Goal: Task Accomplishment & Management: Manage account settings

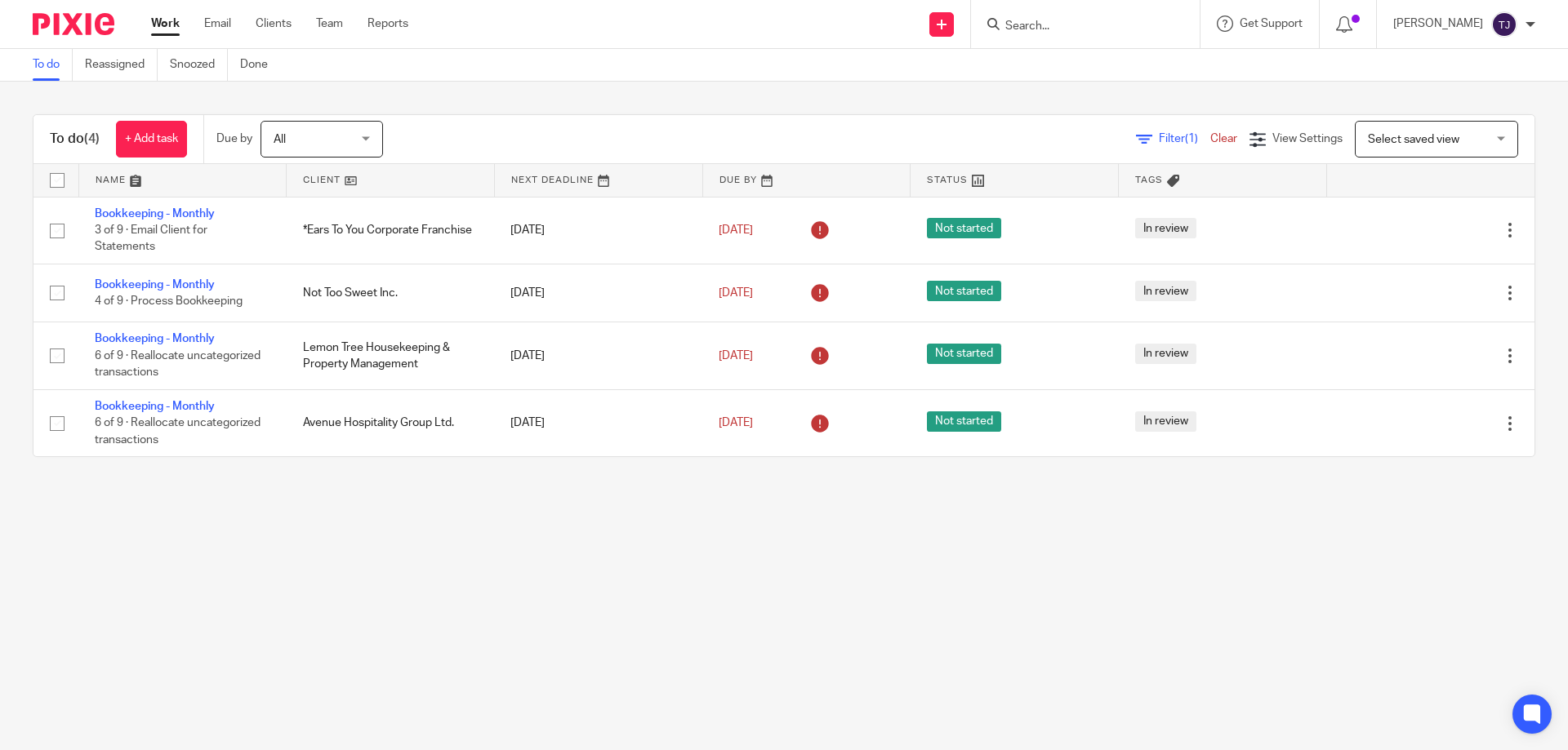
click at [1076, 21] on input "Search" at bounding box center [1077, 26] width 147 height 15
type input "avenu"
click at [1073, 71] on link at bounding box center [1138, 70] width 276 height 38
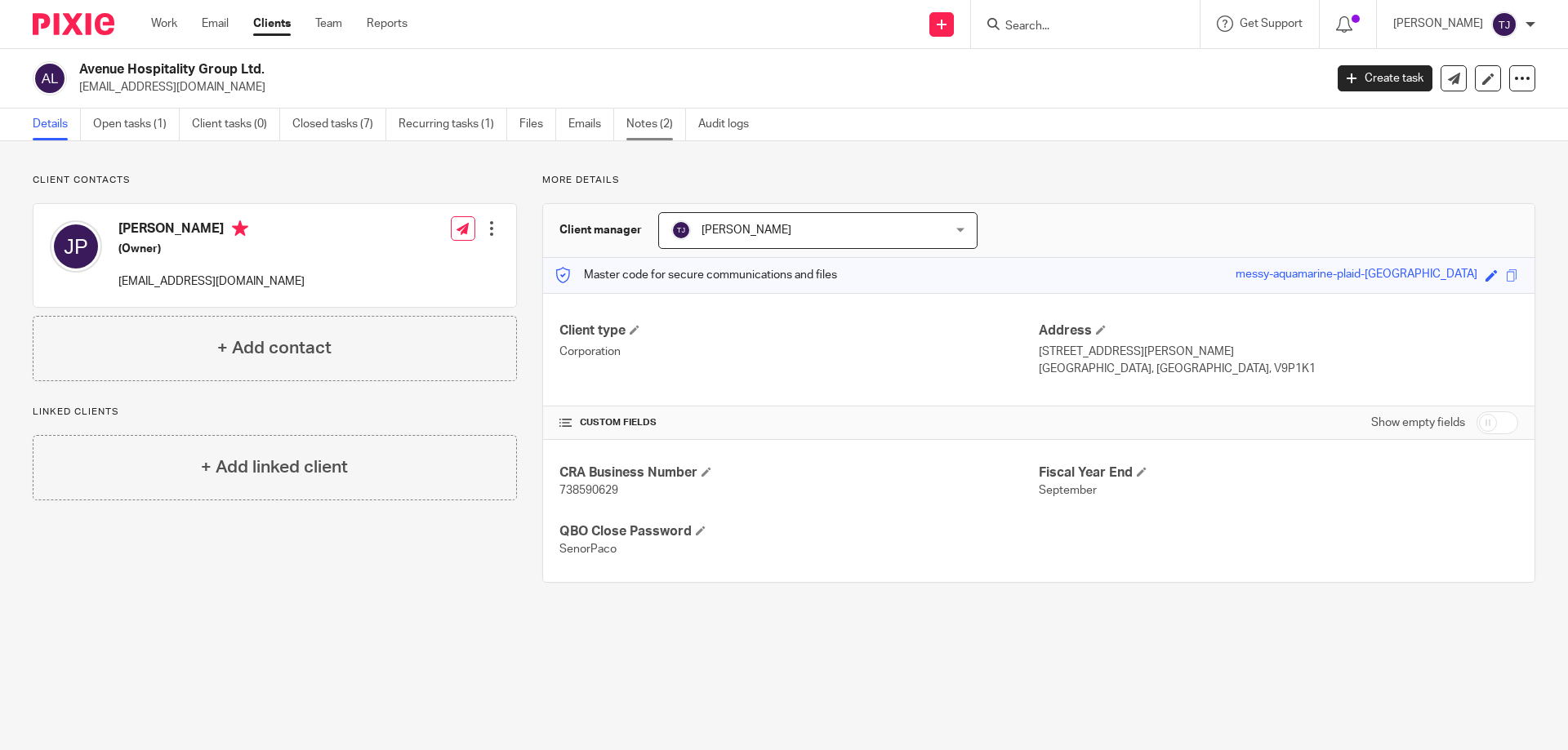
click at [643, 120] on link "Notes (2)" at bounding box center [657, 124] width 60 height 32
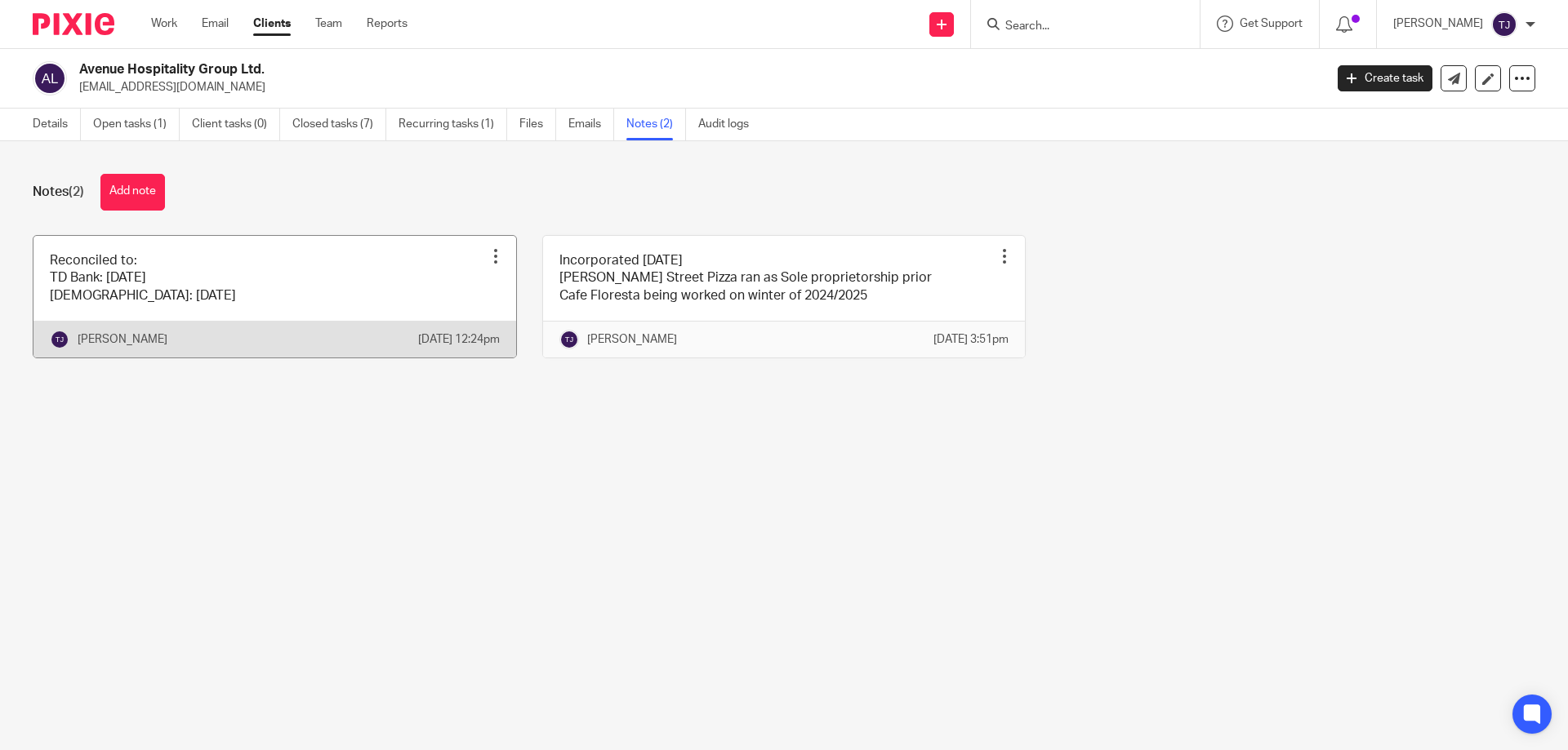
click at [319, 274] on link at bounding box center [275, 296] width 483 height 122
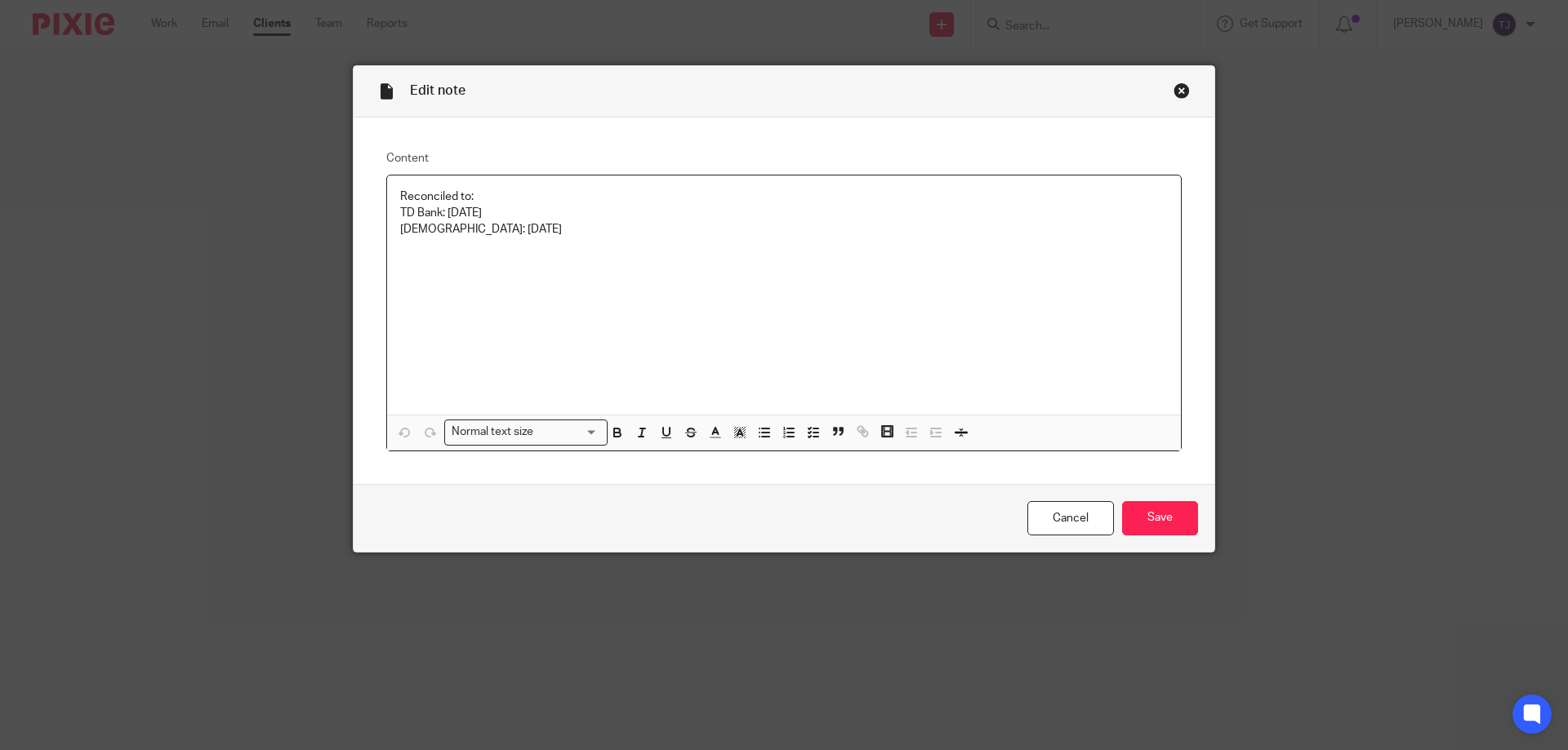
click at [469, 234] on p "[DEMOGRAPHIC_DATA]: [DATE]" at bounding box center [784, 229] width 768 height 17
click at [1142, 519] on input "Save" at bounding box center [1160, 519] width 76 height 35
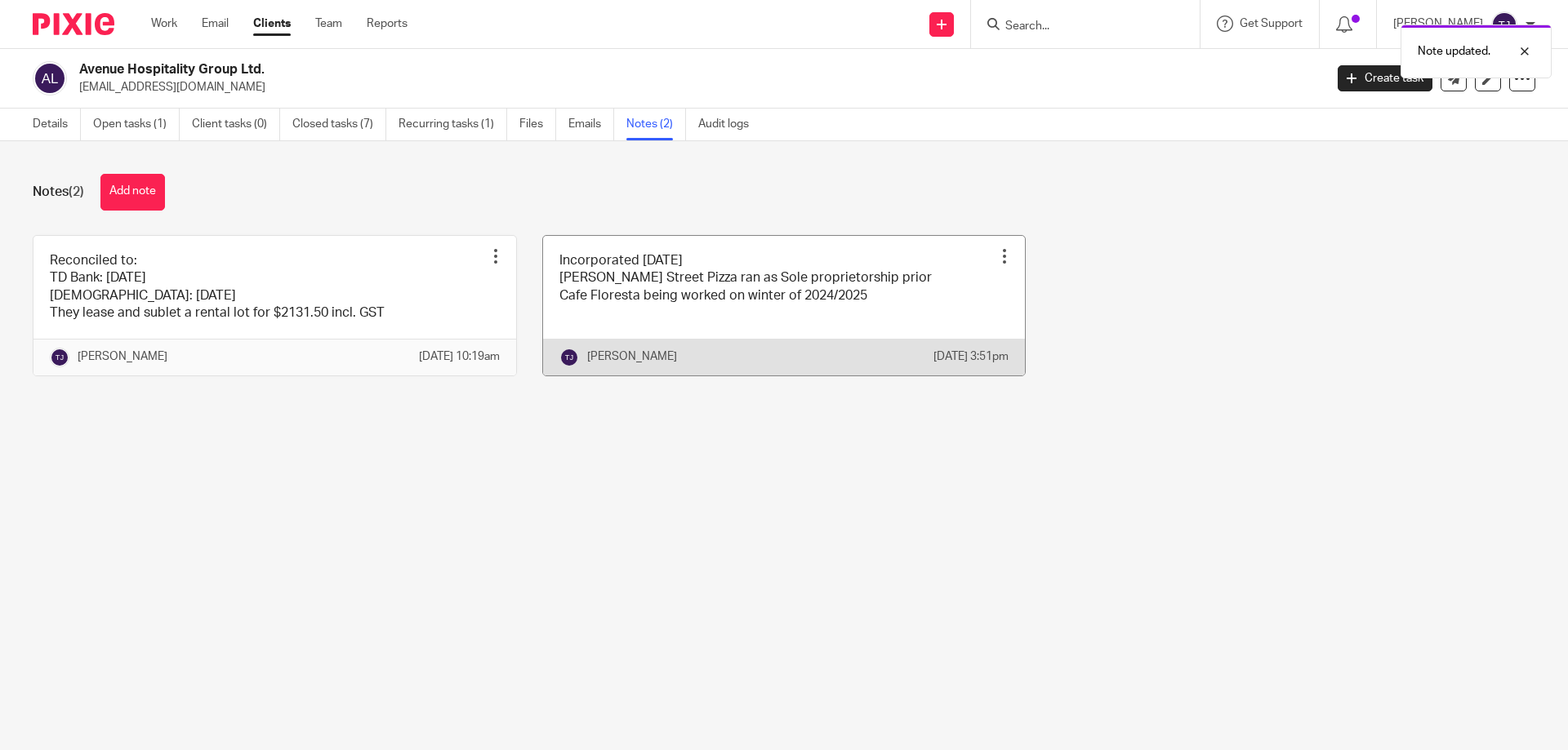
click at [846, 292] on link at bounding box center [784, 305] width 483 height 139
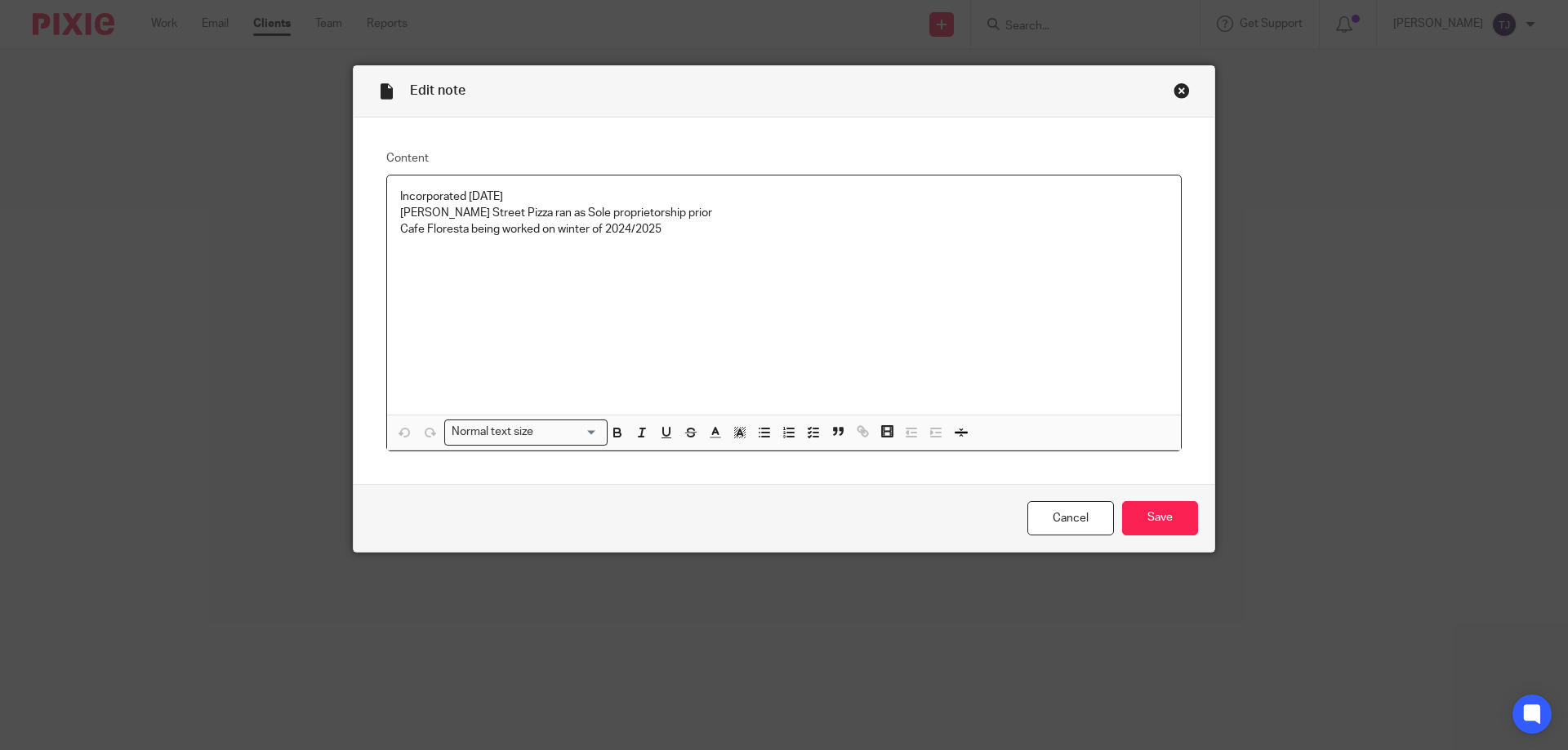
click at [672, 233] on p "Cafe Floresta being worked on winter of 2024/2025" at bounding box center [784, 229] width 768 height 17
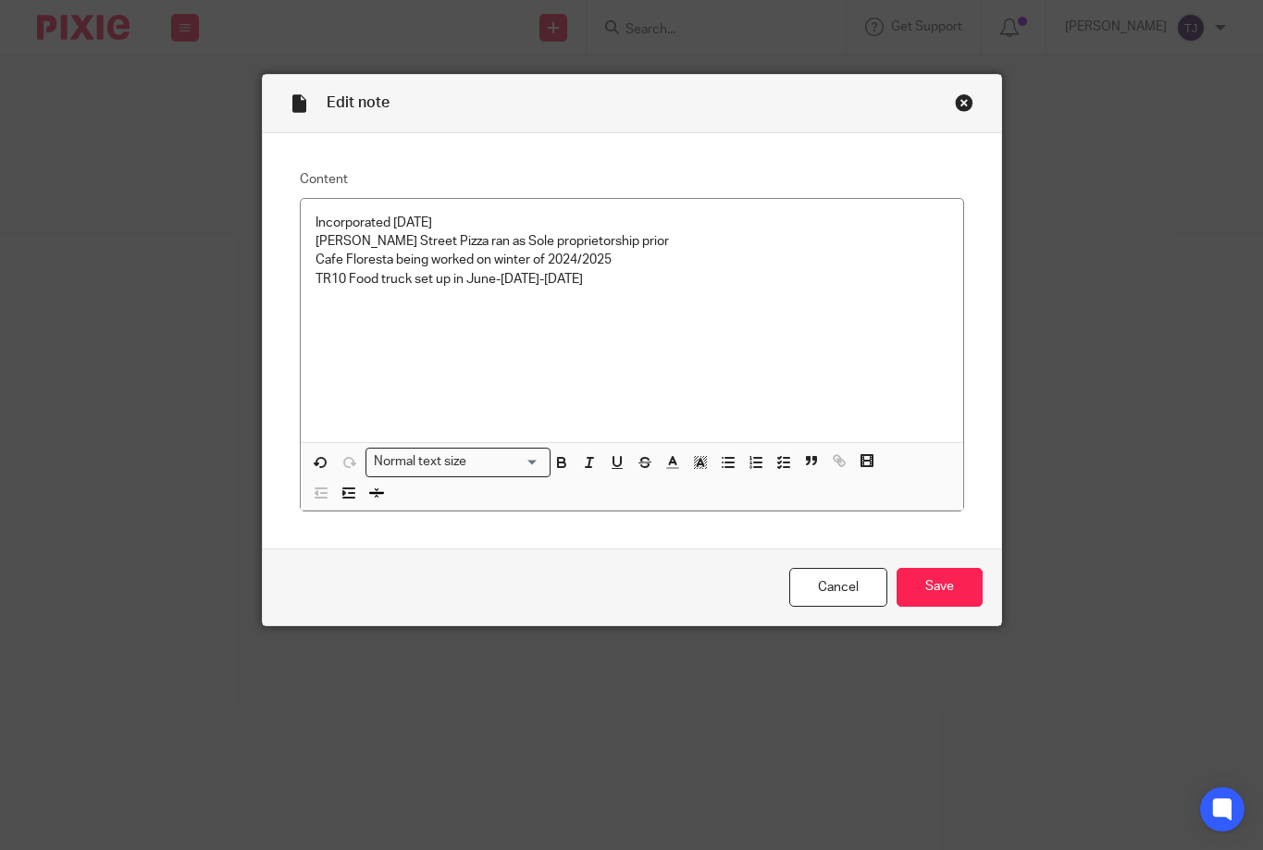
click at [569, 283] on p "TR10 Food truck set up in June-[DATE]-[DATE]" at bounding box center [632, 279] width 633 height 19
click at [912, 588] on input "Save" at bounding box center [940, 588] width 86 height 40
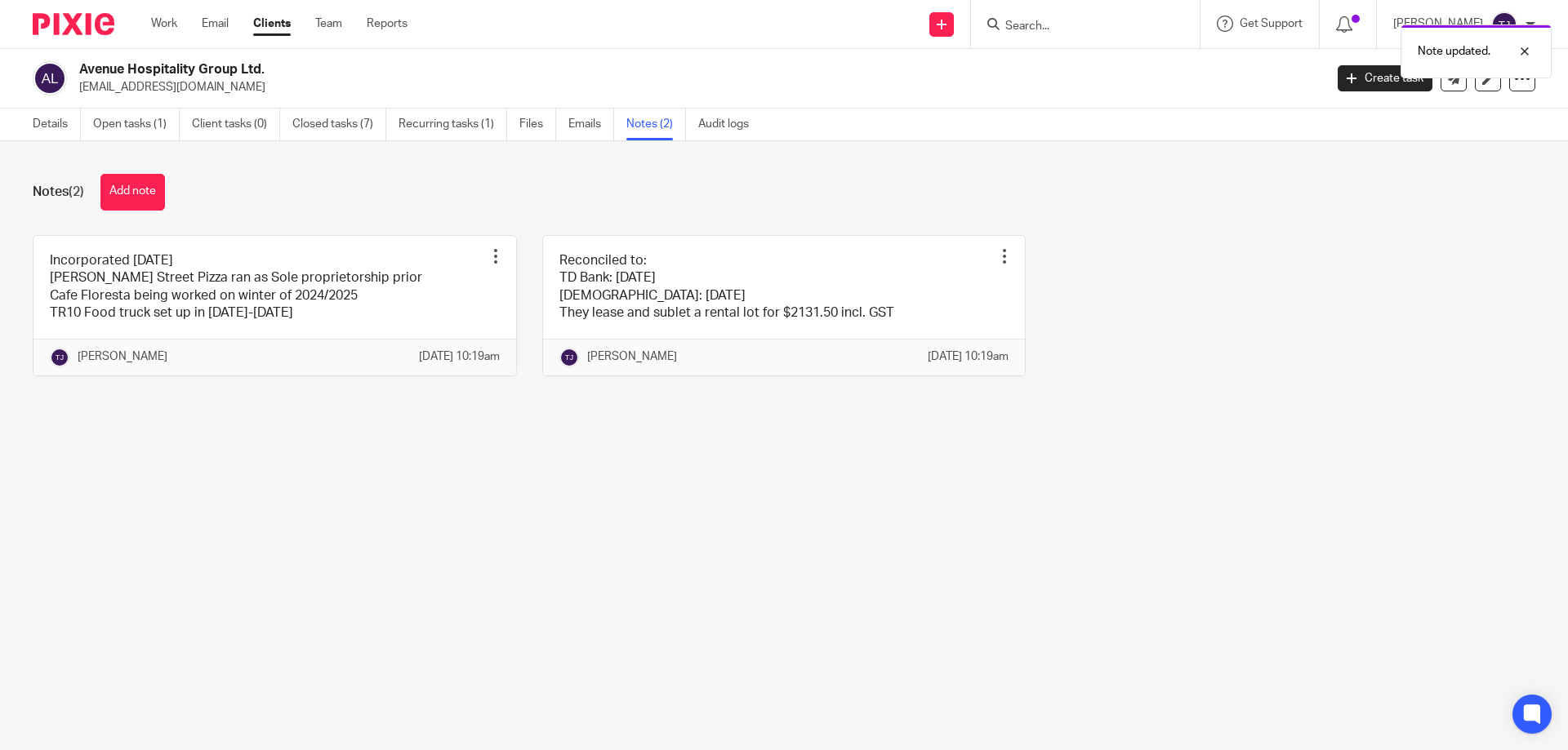
click at [82, 21] on img at bounding box center [73, 24] width 82 height 22
